Goal: Task Accomplishment & Management: Complete application form

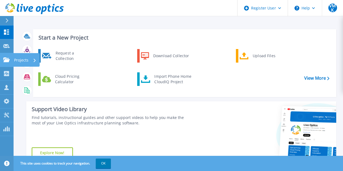
click at [20, 59] on p "Projects" at bounding box center [21, 60] width 14 height 14
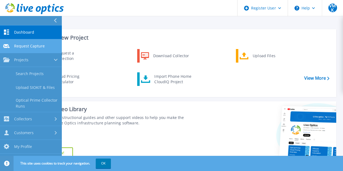
click at [39, 48] on link "Request Capture Request Capture" at bounding box center [31, 46] width 62 height 14
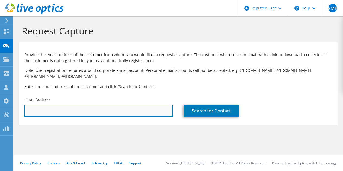
click at [82, 109] on input "text" at bounding box center [98, 111] width 148 height 12
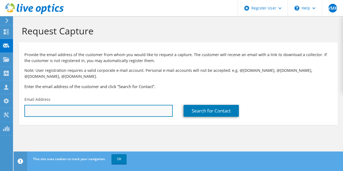
paste input "shankarsana.barik@tataelectronics.co.in"
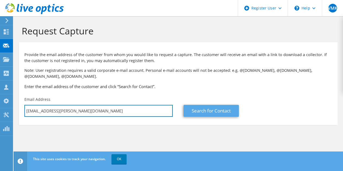
type input "shankarsana.barik@tataelectronics.co.in"
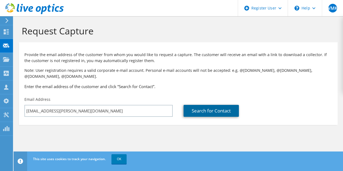
click at [203, 112] on link "Search for Contact" at bounding box center [211, 111] width 55 height 12
type input "Pegatron Electronics India Pvt. Ltd"
type input "Shankarsana"
type input "Barika"
type input "India"
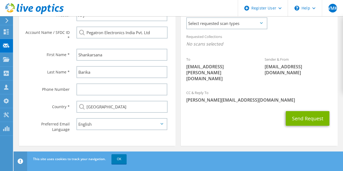
scroll to position [109, 0]
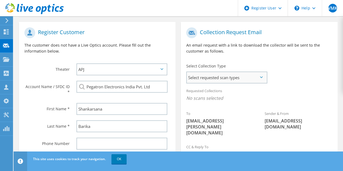
click at [244, 75] on span "Select requested scan types" at bounding box center [227, 77] width 80 height 11
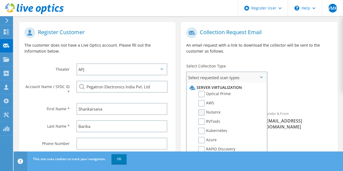
click at [201, 112] on label "Nutanix" at bounding box center [209, 112] width 22 height 7
click at [0, 0] on input "Nutanix" at bounding box center [0, 0] width 0 height 0
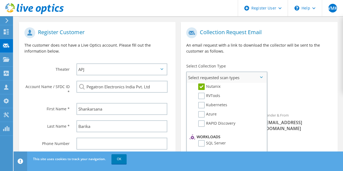
scroll to position [0, 0]
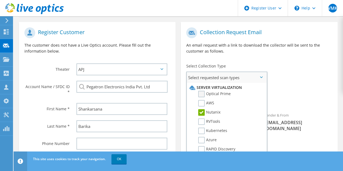
click at [199, 93] on label "Optical Prime" at bounding box center [214, 94] width 33 height 7
click at [0, 0] on input "Optical Prime" at bounding box center [0, 0] width 0 height 0
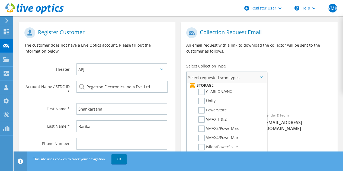
scroll to position [97, 0]
click at [200, 110] on label "PowerStore" at bounding box center [212, 110] width 28 height 7
click at [0, 0] on input "PowerStore" at bounding box center [0, 0] width 0 height 0
click at [308, 97] on span "Nutanix Optical Prime PowerStore" at bounding box center [259, 99] width 146 height 9
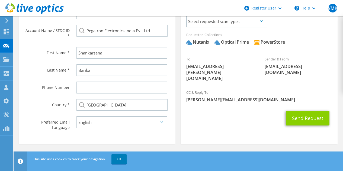
scroll to position [166, 0]
click at [312, 111] on button "Send Request" at bounding box center [308, 118] width 44 height 15
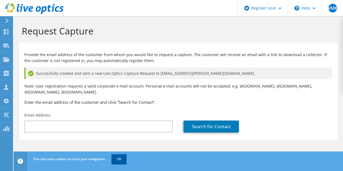
click at [120, 160] on link "OK" at bounding box center [119, 159] width 15 height 10
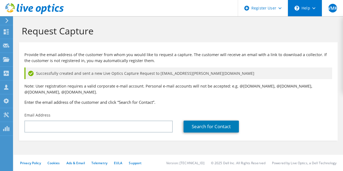
click at [314, 9] on icon at bounding box center [314, 8] width 3 height 2
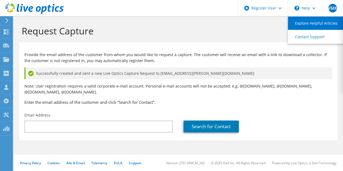
click at [317, 24] on link "Explore Helpful Articles" at bounding box center [318, 23] width 61 height 13
